Goal: Transaction & Acquisition: Purchase product/service

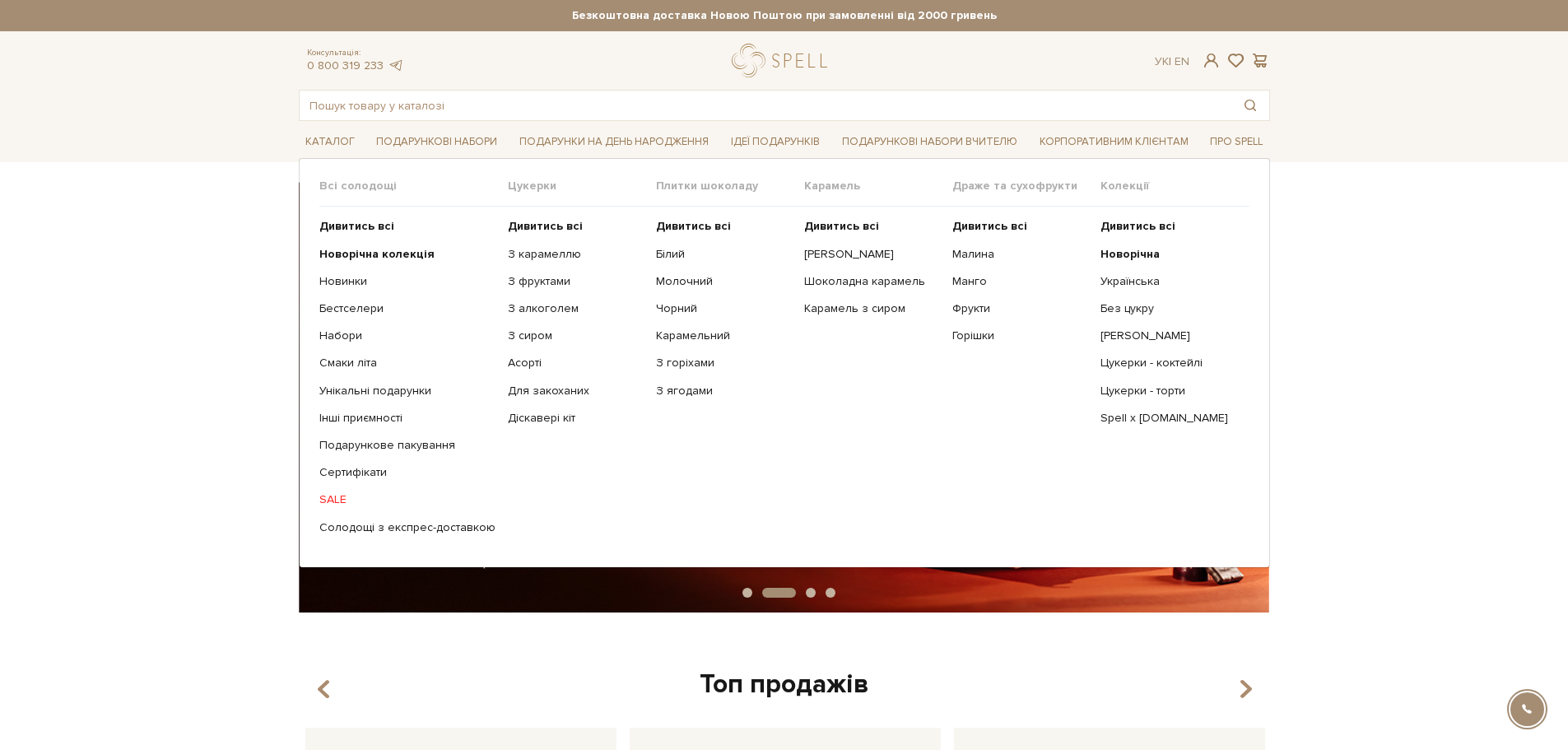
click at [337, 499] on link "SALE" at bounding box center [407, 500] width 176 height 15
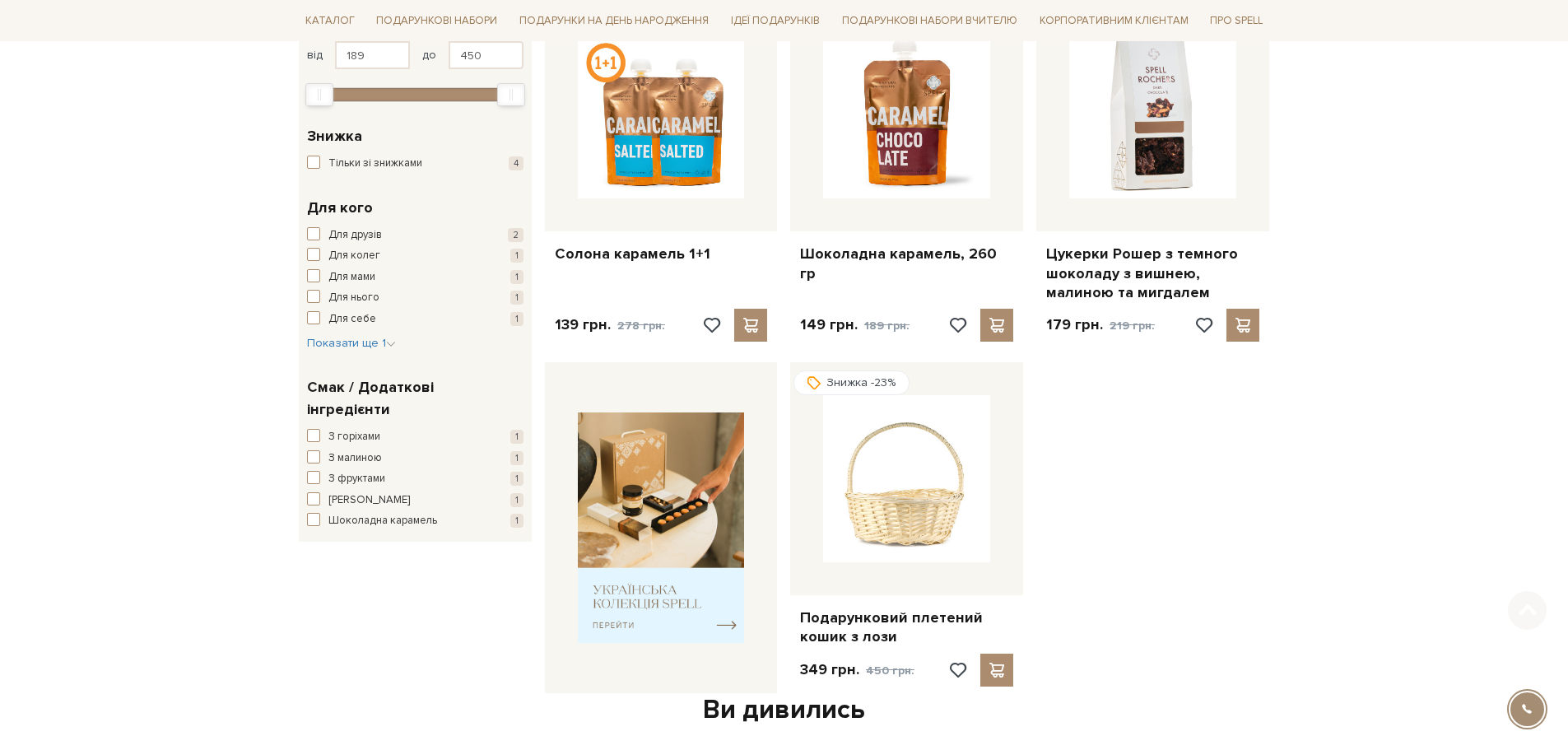
scroll to position [329, 0]
